Goal: Information Seeking & Learning: Learn about a topic

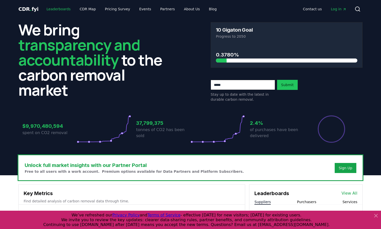
click at [58, 7] on link "Leaderboards" at bounding box center [58, 9] width 32 height 9
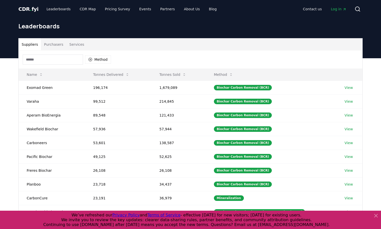
click at [57, 45] on button "Purchasers" at bounding box center [53, 44] width 25 height 12
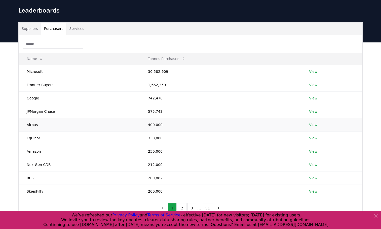
scroll to position [32, 0]
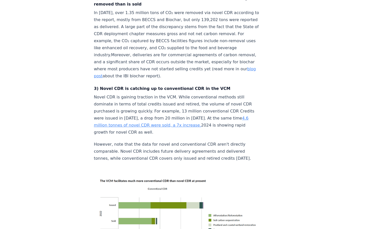
scroll to position [387, 0]
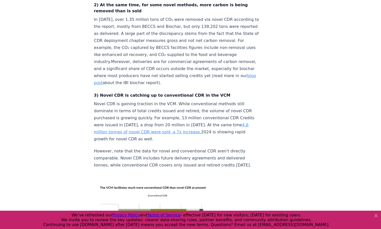
click at [184, 123] on link "4.6 million tonnes of novel CDR were sold, a 7x increase." at bounding box center [171, 129] width 154 height 12
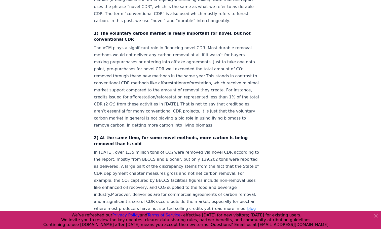
scroll to position [267, 0]
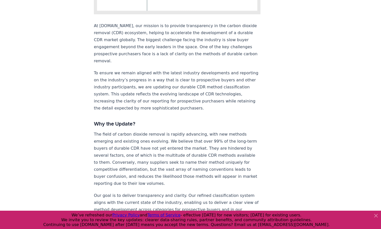
scroll to position [340, 0]
